Goal: Find specific page/section: Find specific page/section

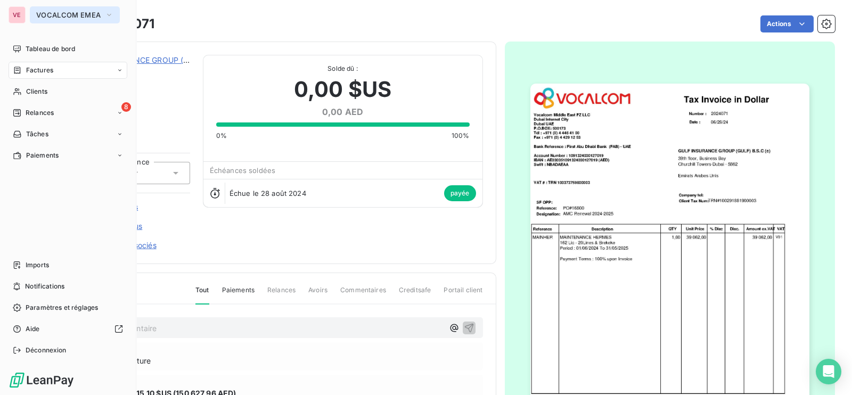
click at [91, 12] on span "VOCALCOM EMEA" at bounding box center [68, 15] width 64 height 9
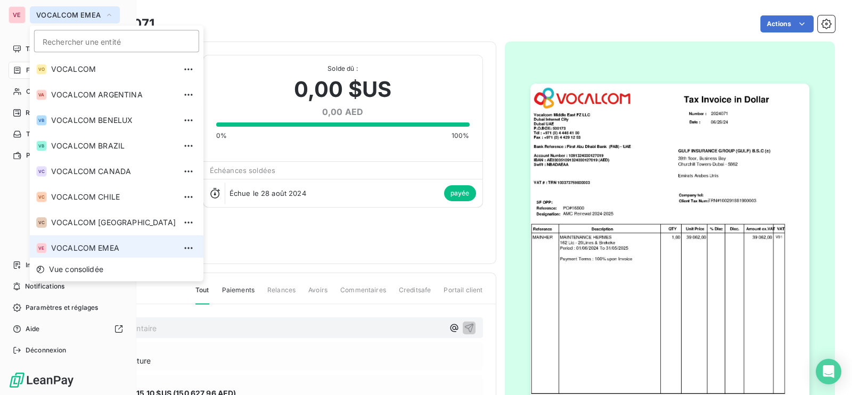
scroll to position [3, 0]
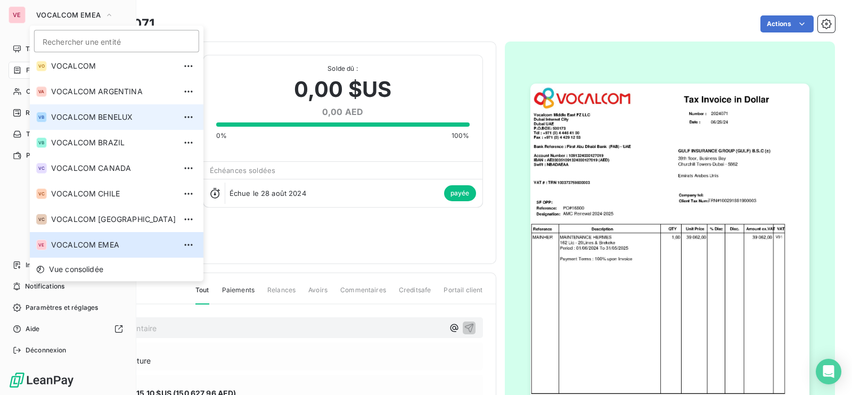
click at [88, 114] on span "VOCALCOM BENELUX" at bounding box center [113, 117] width 125 height 11
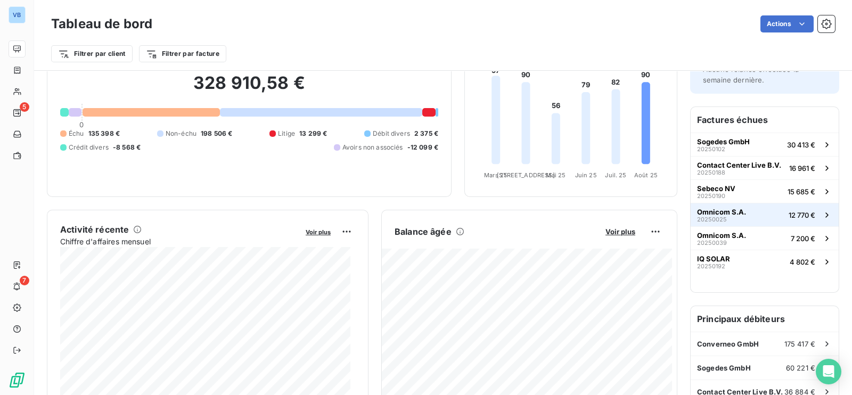
scroll to position [133, 0]
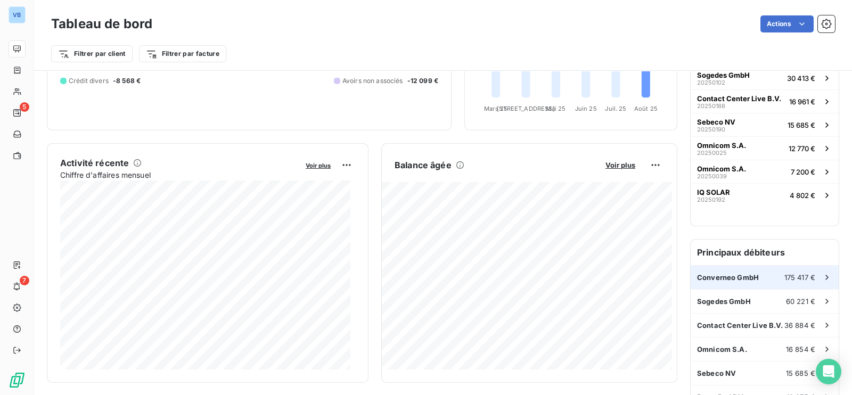
click at [712, 277] on span "Converneo GmbH" at bounding box center [728, 277] width 62 height 9
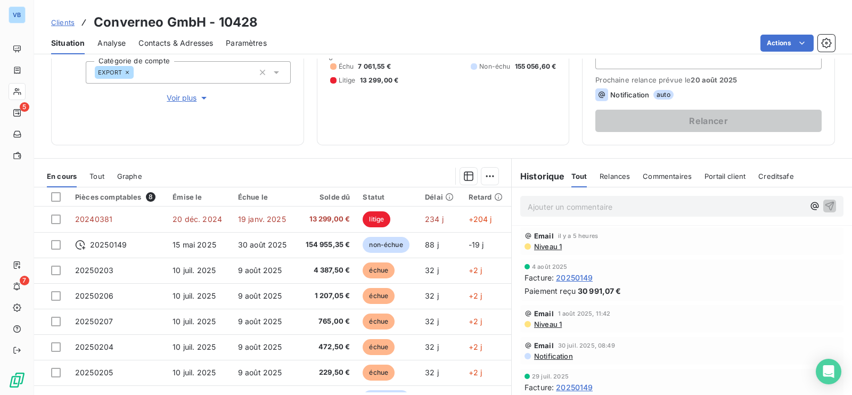
scroll to position [19, 0]
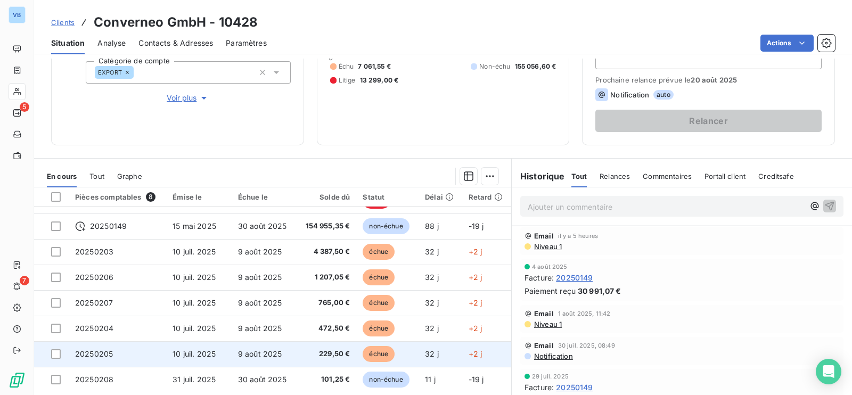
click at [317, 352] on span "229,50 €" at bounding box center [325, 354] width 47 height 11
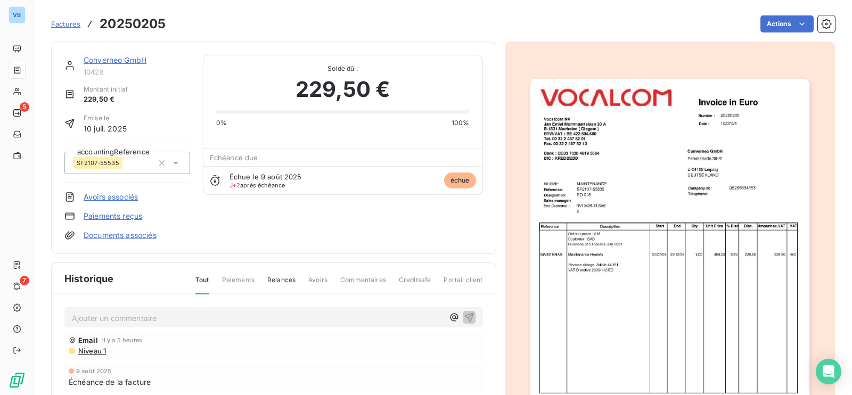
click at [600, 251] on img "button" at bounding box center [669, 276] width 279 height 395
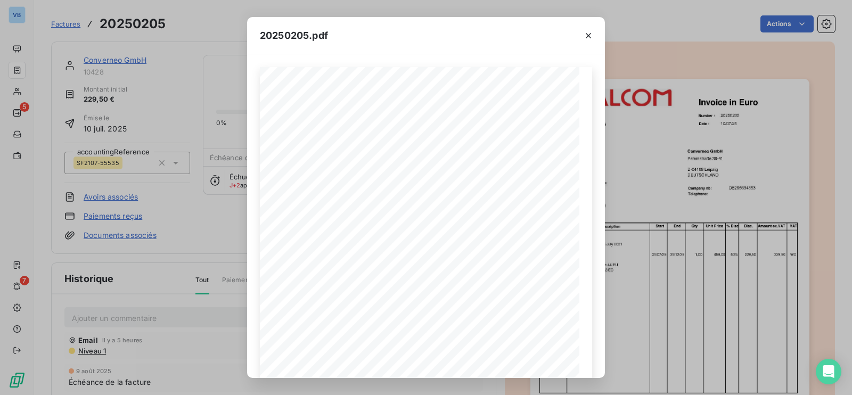
click at [191, 215] on div "20250205.pdf Reference: Number : 20250205 [DATE] SF2107-55535 Date : Converneo …" at bounding box center [426, 197] width 852 height 395
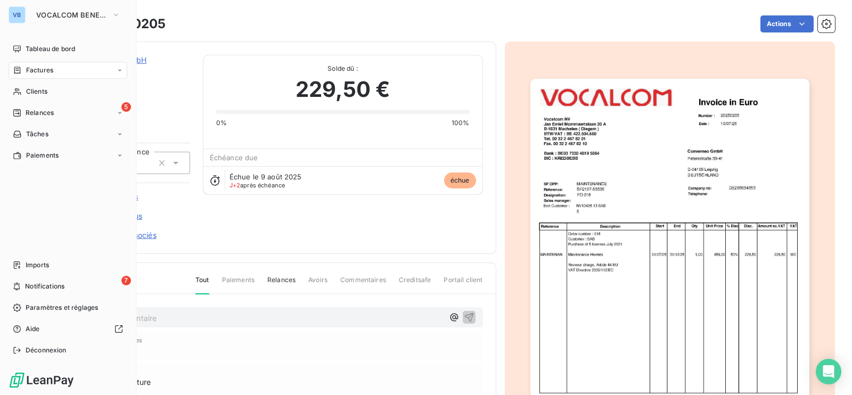
click at [40, 69] on span "Factures" at bounding box center [39, 70] width 27 height 10
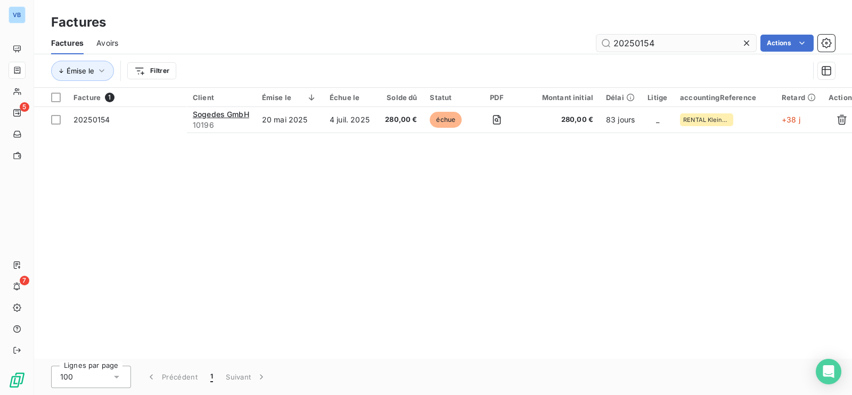
drag, startPoint x: 673, startPoint y: 46, endPoint x: 596, endPoint y: 36, distance: 77.9
click at [596, 36] on input "20250154" at bounding box center [676, 43] width 160 height 17
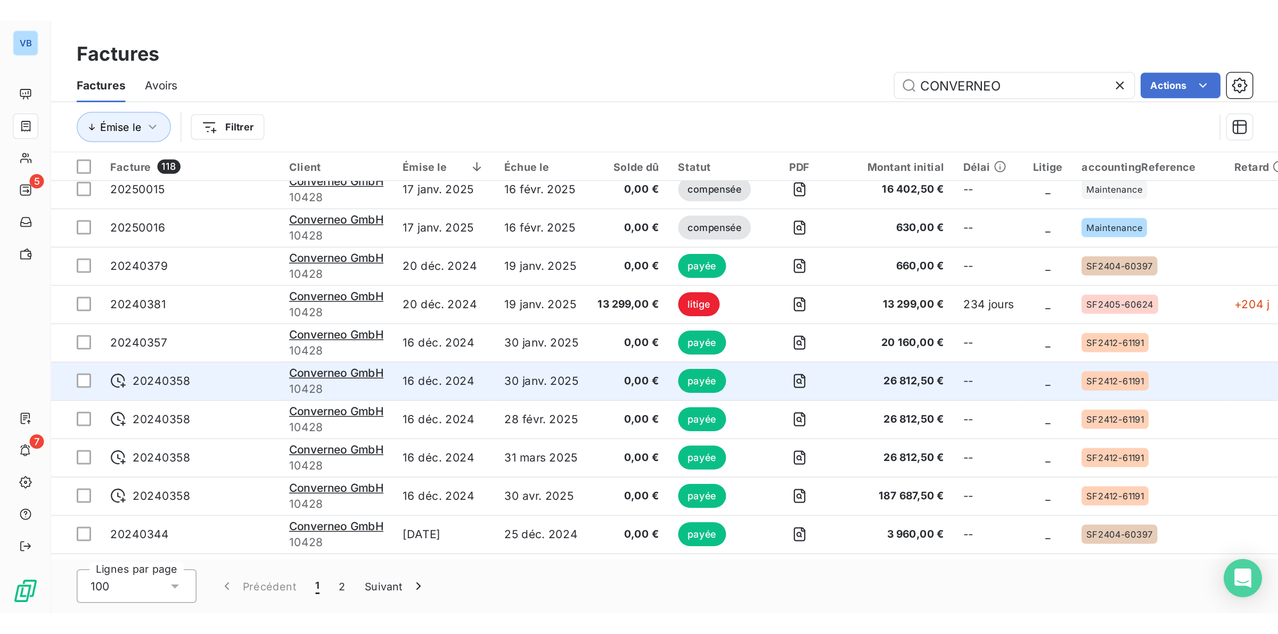
scroll to position [1531, 0]
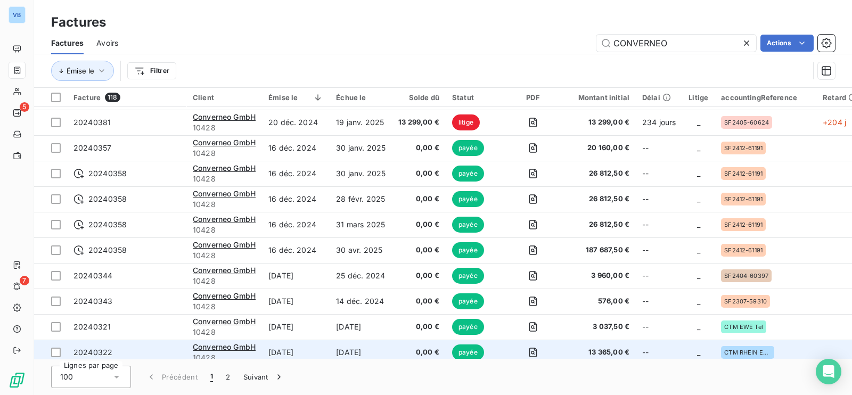
type input "CONVERNEO"
drag, startPoint x: 654, startPoint y: 354, endPoint x: 674, endPoint y: 354, distance: 19.2
click at [674, 354] on td "--" at bounding box center [659, 353] width 46 height 26
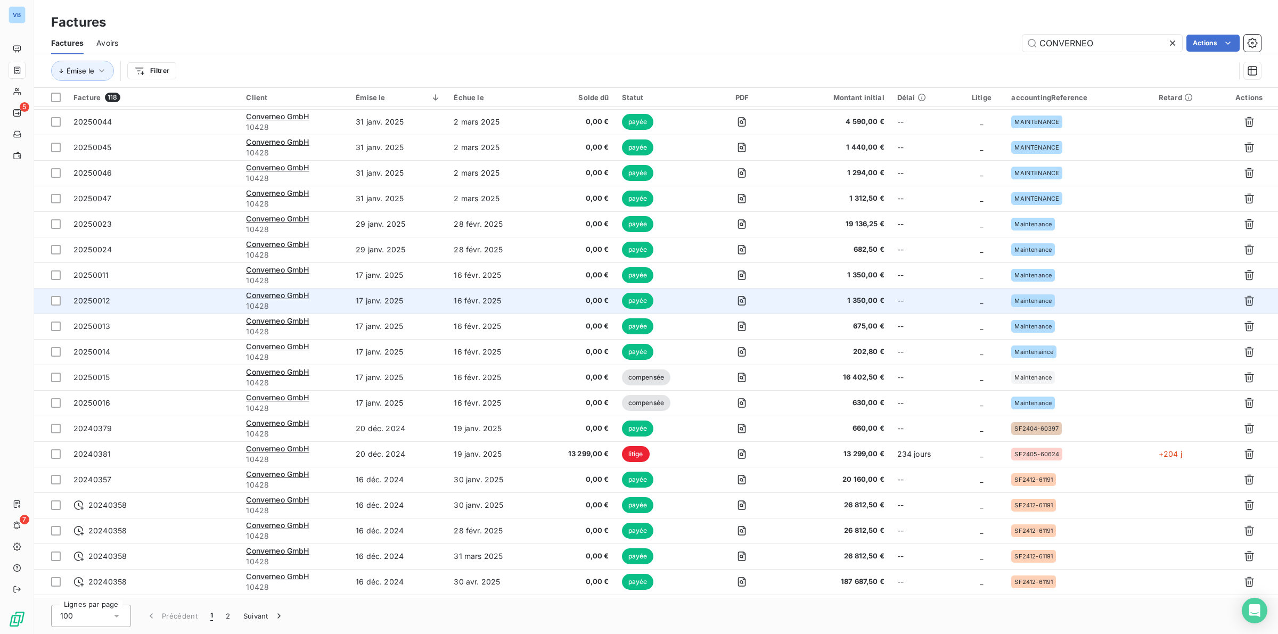
scroll to position [1133, 0]
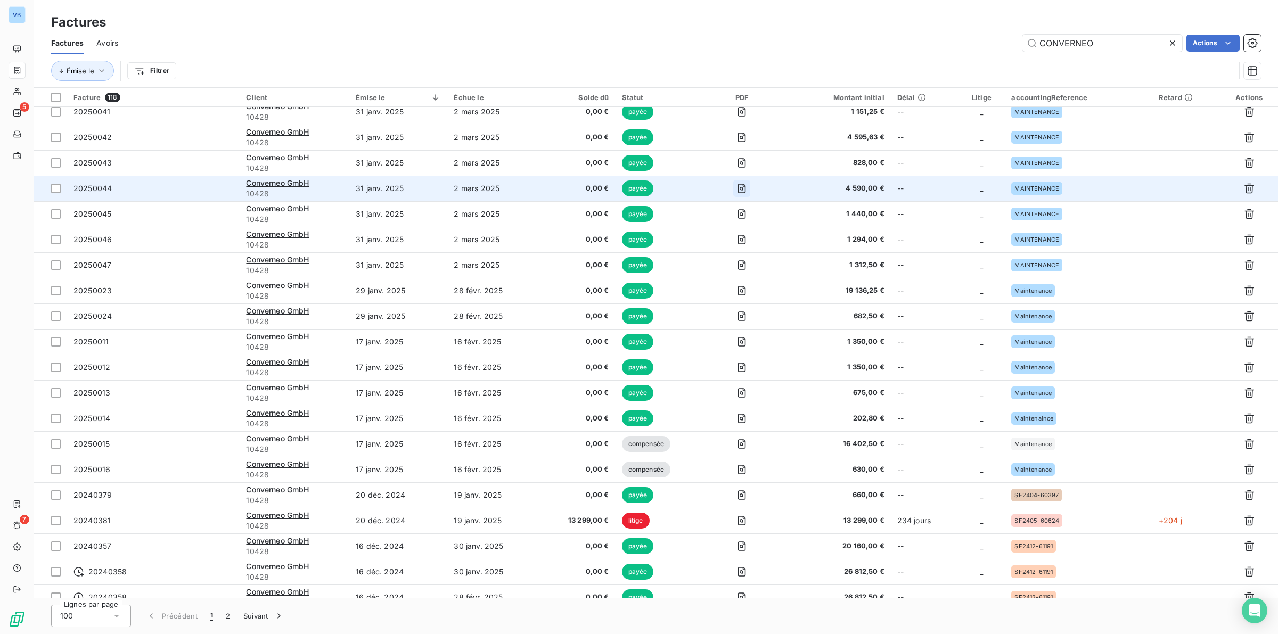
click at [747, 183] on icon "button" at bounding box center [741, 188] width 11 height 11
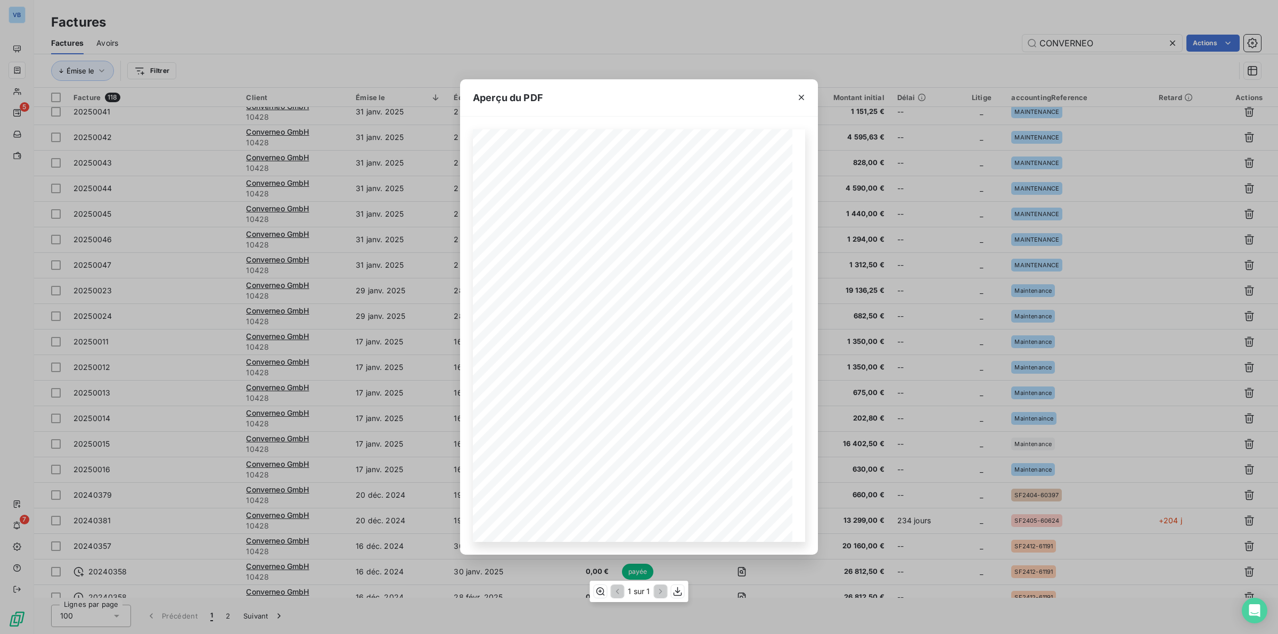
click at [698, 169] on span "20250044" at bounding box center [709, 169] width 23 height 5
click at [721, 170] on div "Reference: Number : 20250044 [DATE] MAINTENANCE Date : Converneo GmbH [STREET_A…" at bounding box center [639, 335] width 332 height 413
click at [700, 217] on span "[STREET_ADDRESS]" at bounding box center [682, 217] width 46 height 5
click at [724, 170] on div "Reference: Number : 20250044 [DATE] MAINTENANCE Date : Converneo GmbH [STREET_A…" at bounding box center [639, 335] width 332 height 413
drag, startPoint x: 717, startPoint y: 171, endPoint x: 701, endPoint y: 170, distance: 15.5
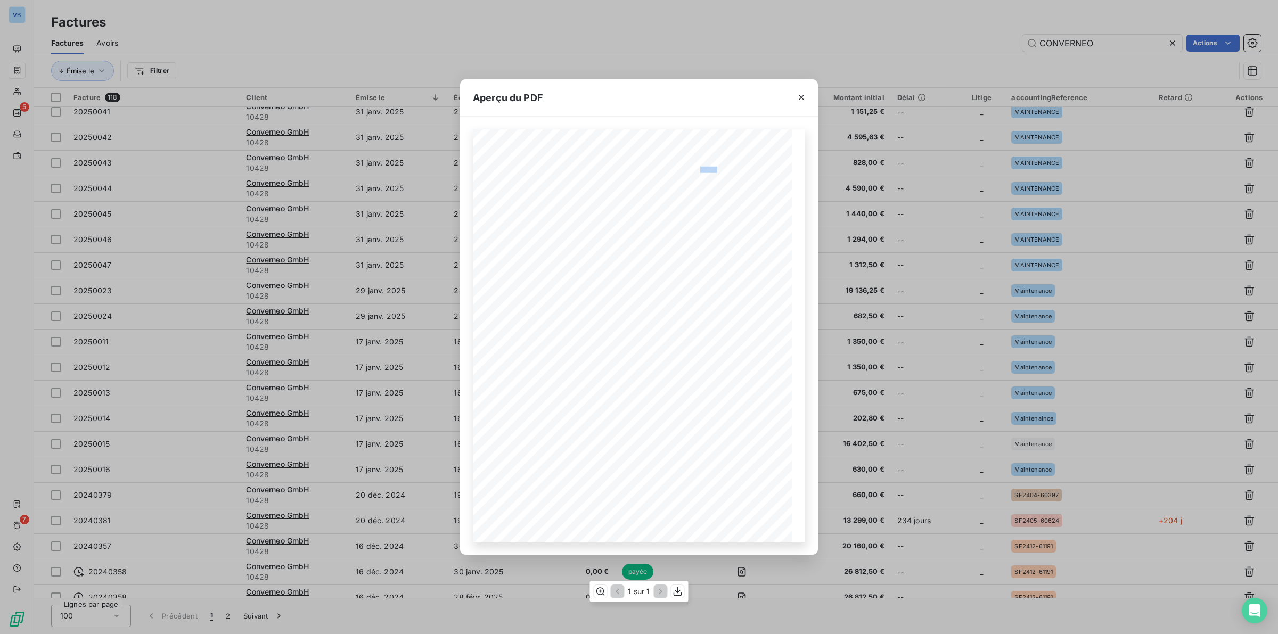
click at [701, 170] on span "20250044" at bounding box center [709, 169] width 23 height 5
click at [679, 395] on icon "button" at bounding box center [678, 591] width 11 height 11
click at [603, 395] on icon "button" at bounding box center [600, 592] width 9 height 8
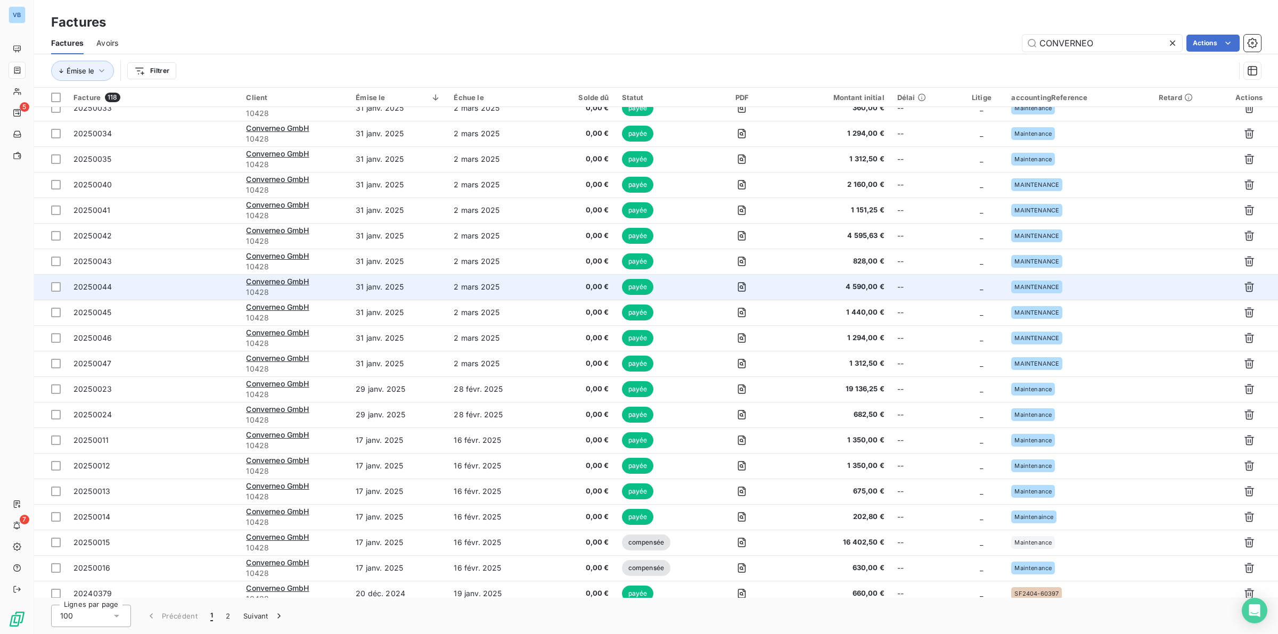
scroll to position [999, 0]
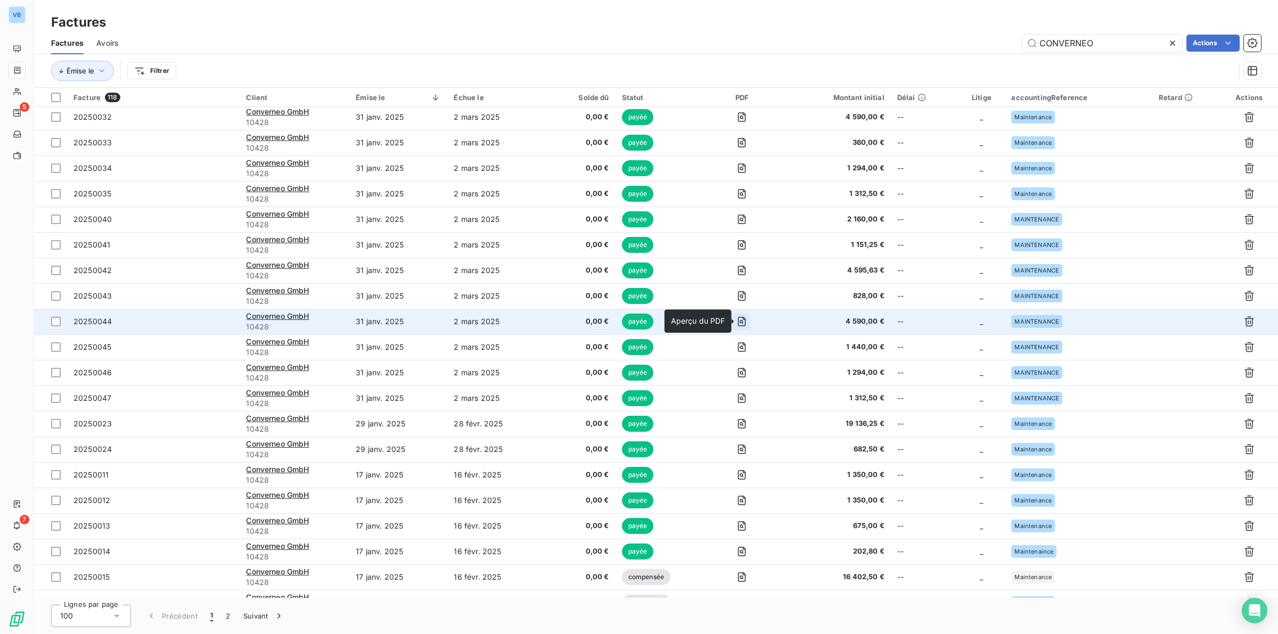
click at [746, 322] on icon "button" at bounding box center [742, 322] width 8 height 10
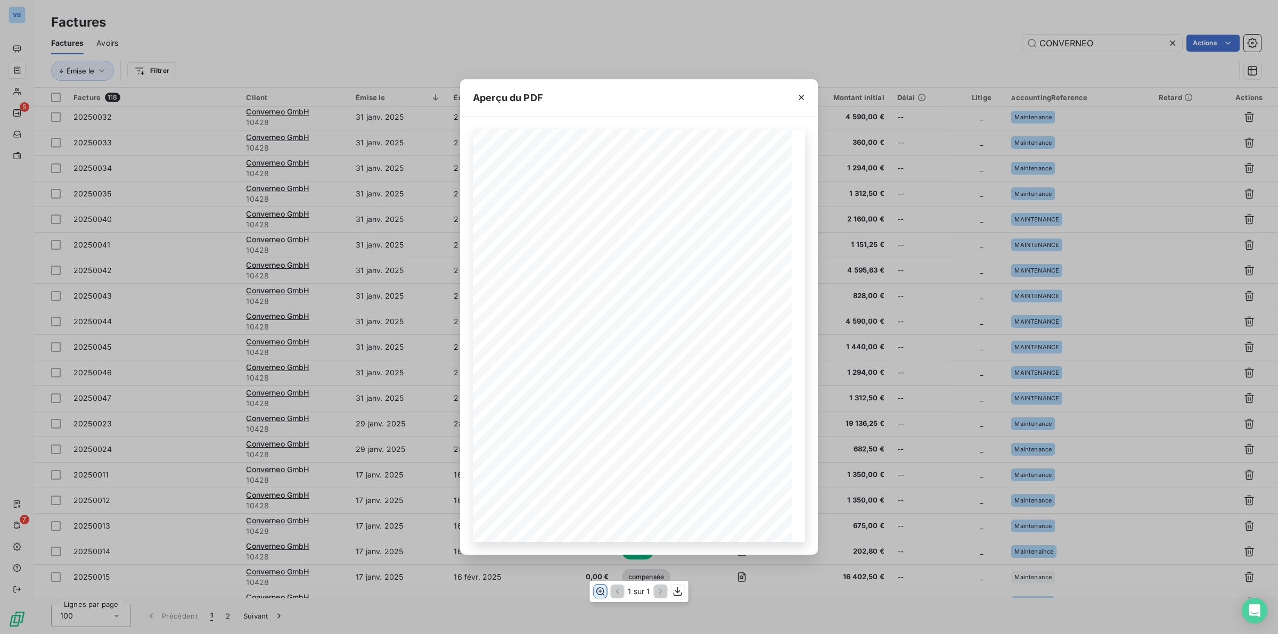
click at [600, 395] on icon "button" at bounding box center [600, 592] width 9 height 8
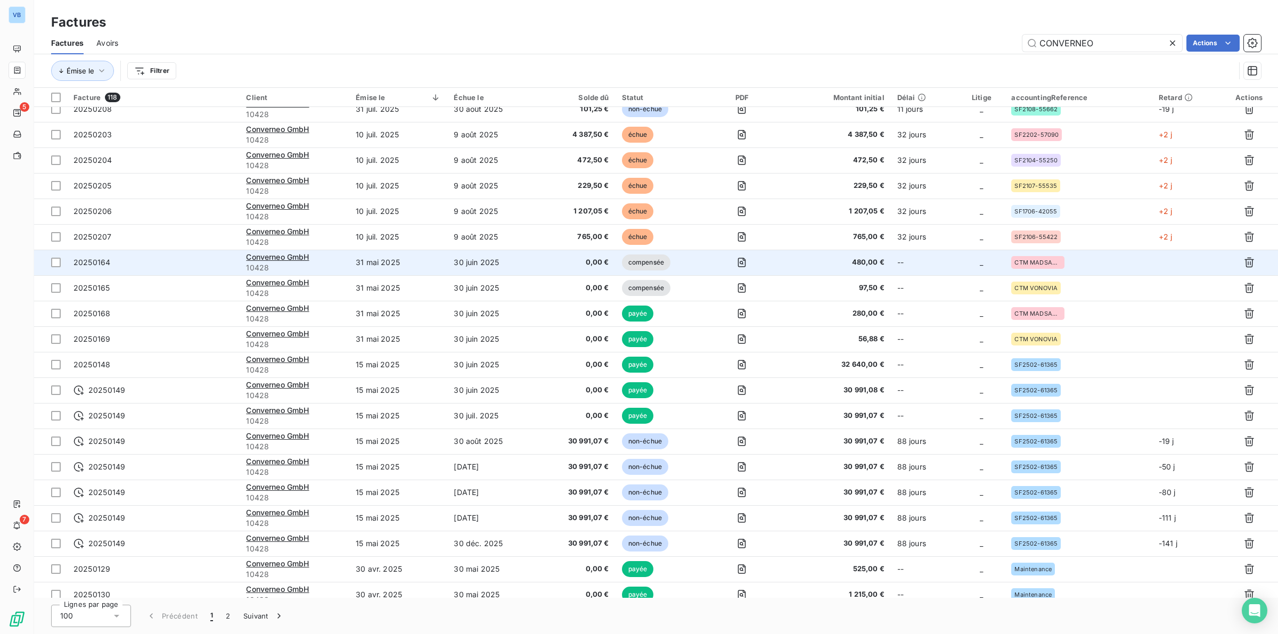
scroll to position [0, 0]
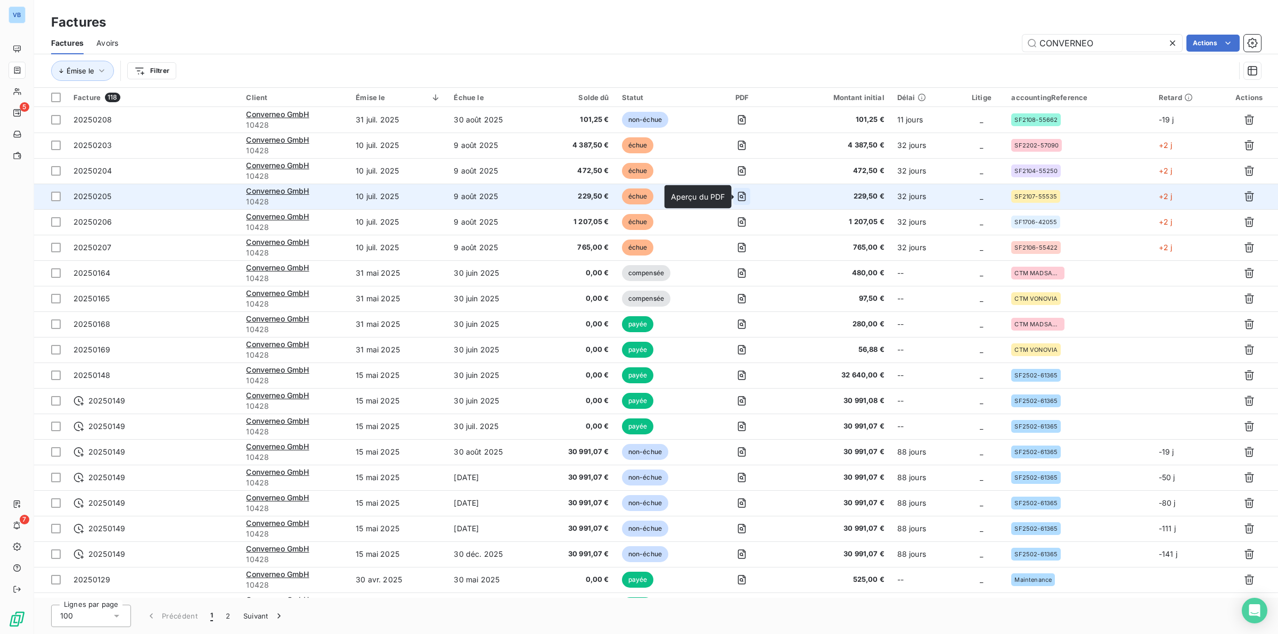
click at [746, 194] on icon "button" at bounding box center [742, 197] width 8 height 10
